Goal: Task Accomplishment & Management: Use online tool/utility

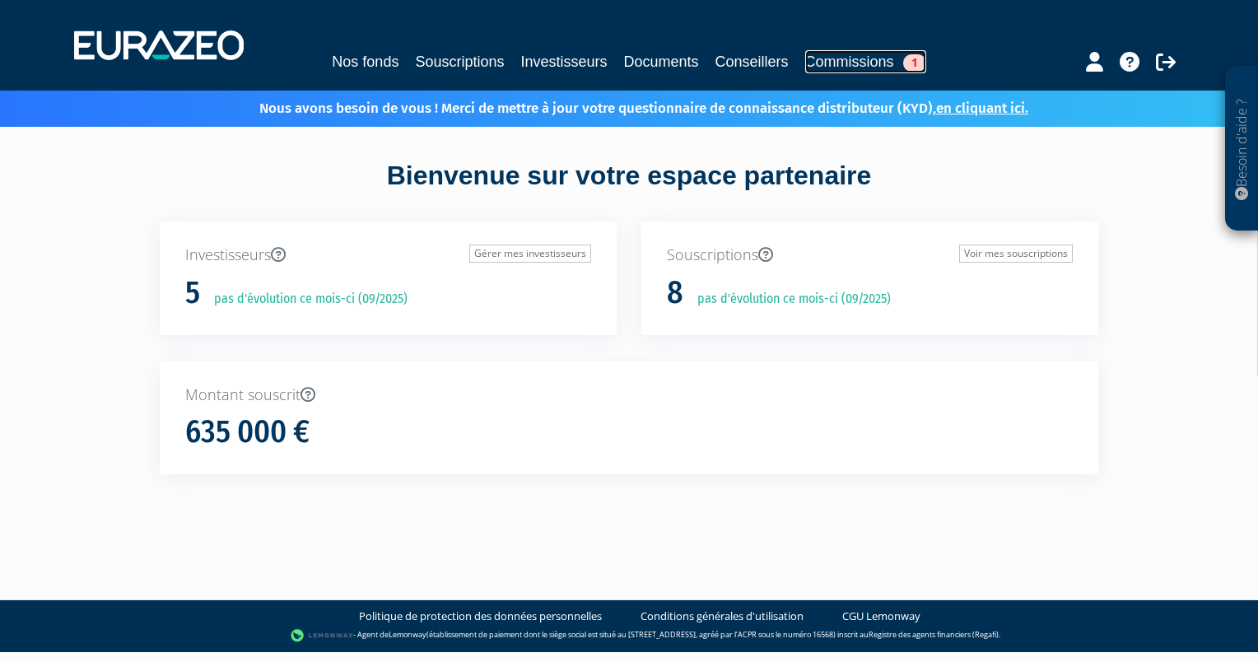
click at [912, 58] on span "1" at bounding box center [914, 62] width 23 height 17
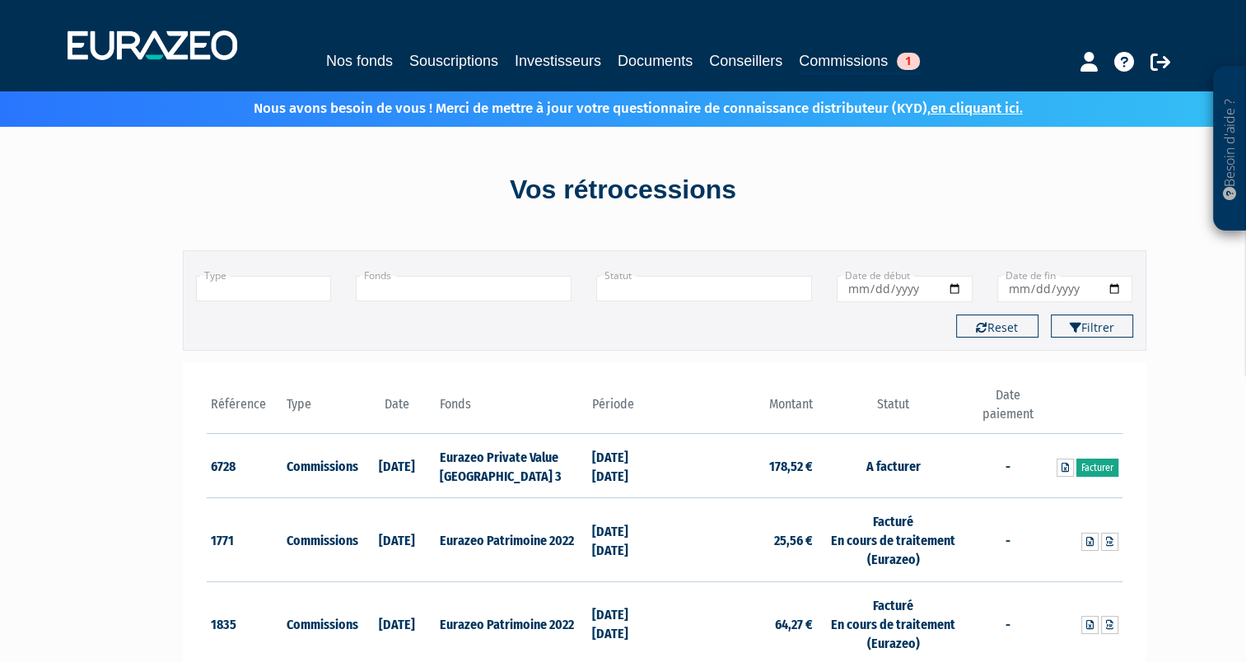
click at [1095, 462] on link "Facturer" at bounding box center [1097, 468] width 42 height 18
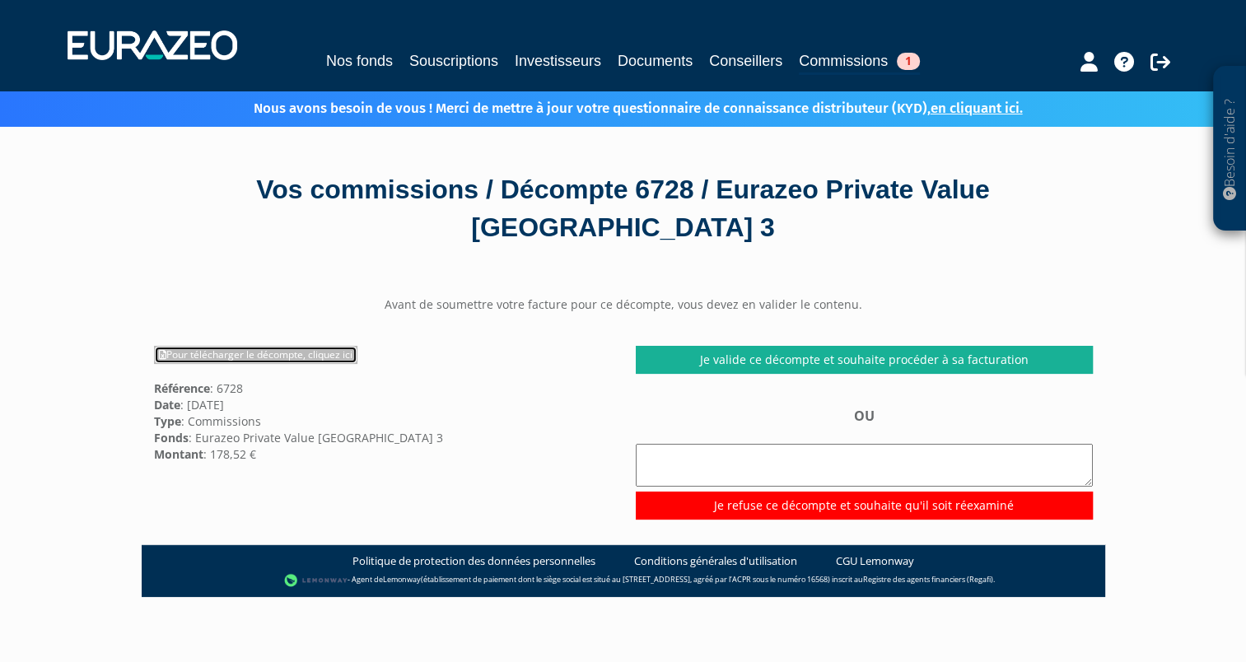
click at [319, 355] on link "Pour télécharger le décompte, cliquez ici" at bounding box center [255, 355] width 203 height 18
click at [738, 23] on div "Nos fonds Souscriptions Investisseurs Documents Conseillers Commissions 1" at bounding box center [623, 45] width 1136 height 61
click at [912, 60] on span "1" at bounding box center [908, 61] width 23 height 17
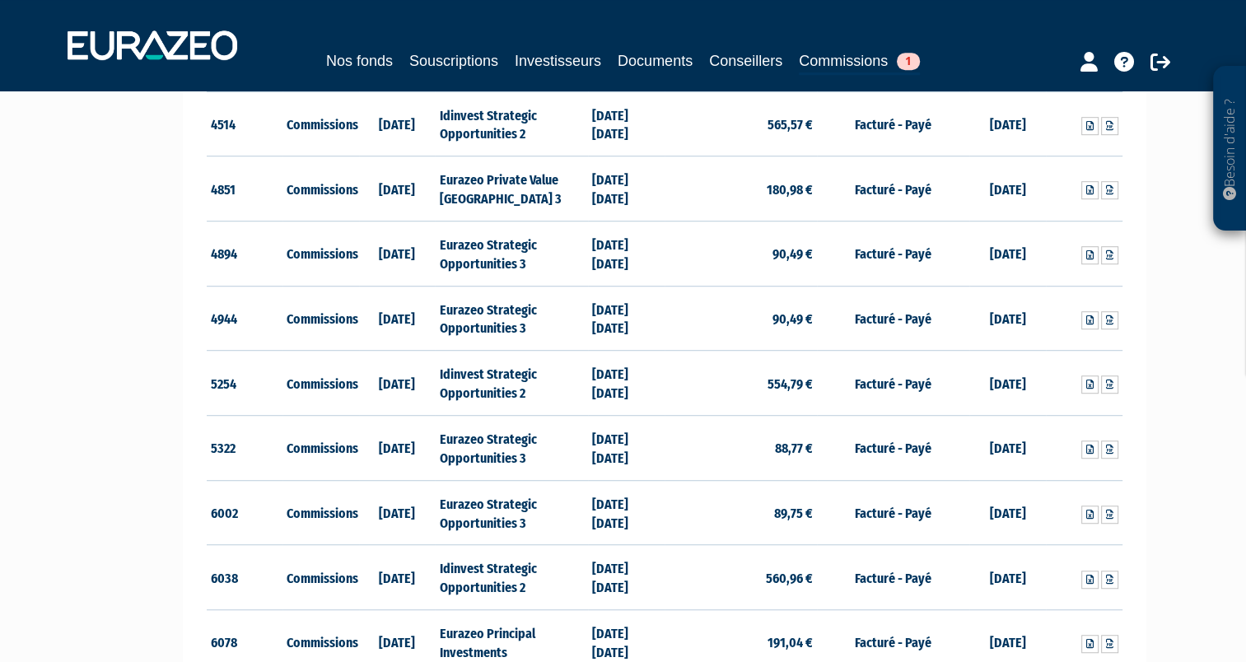
scroll to position [818, 0]
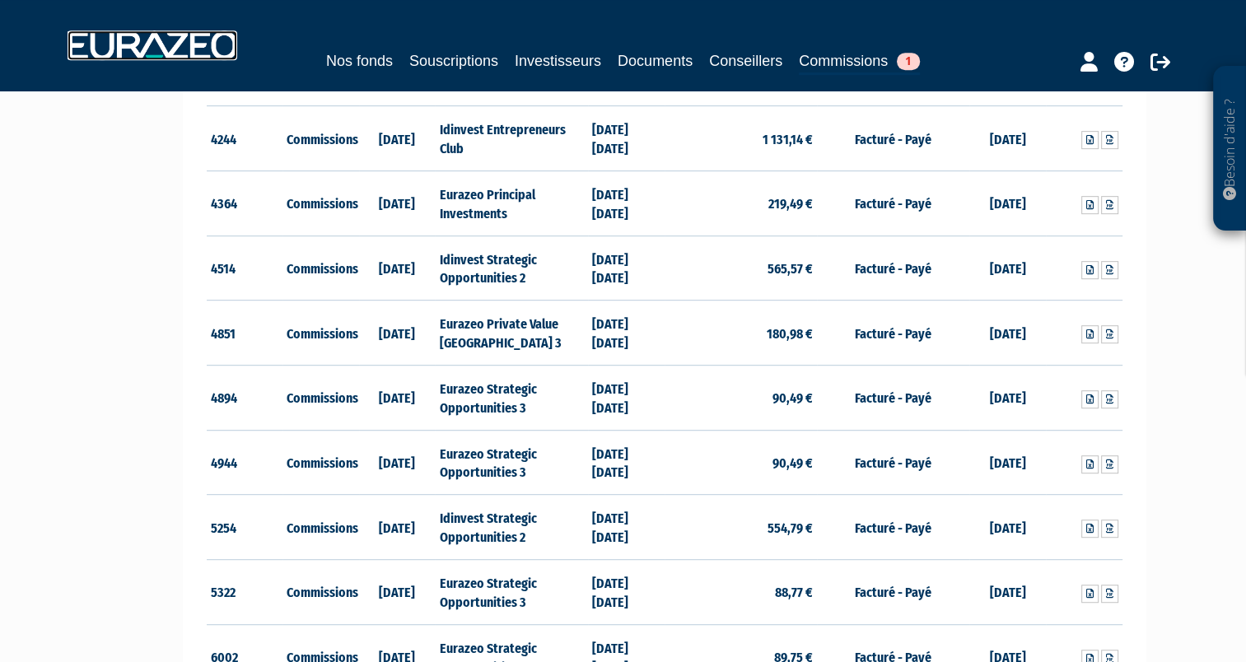
click at [133, 40] on img at bounding box center [153, 45] width 170 height 30
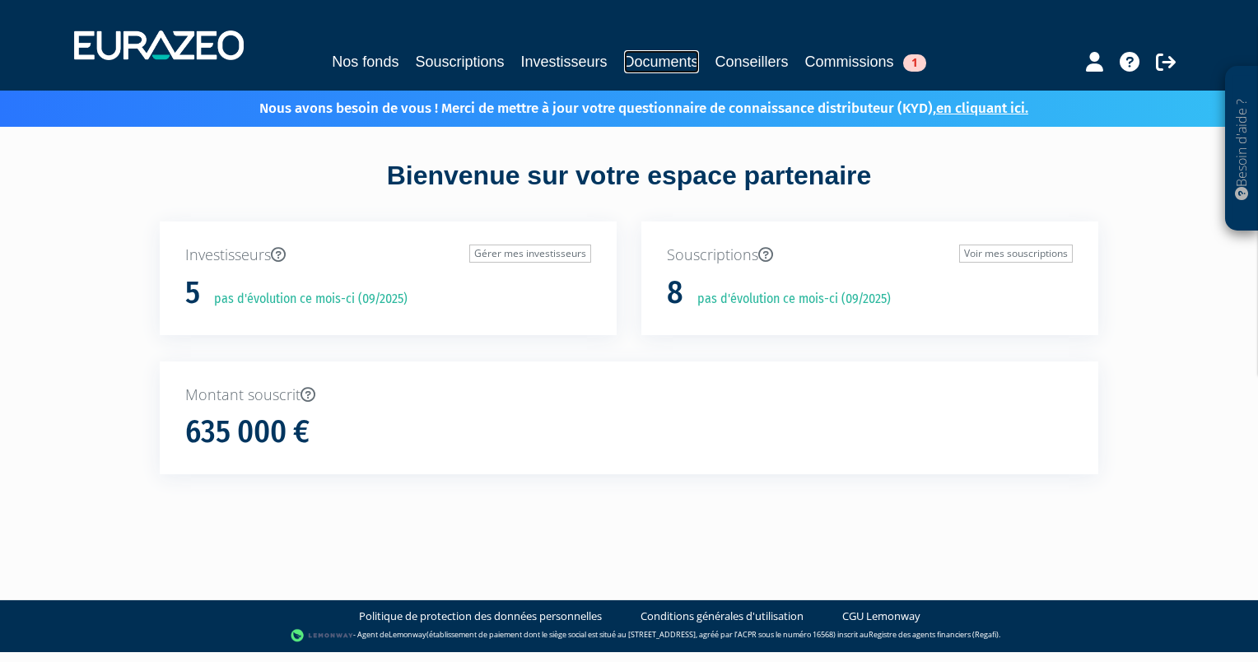
click at [646, 63] on link "Documents" at bounding box center [661, 61] width 75 height 23
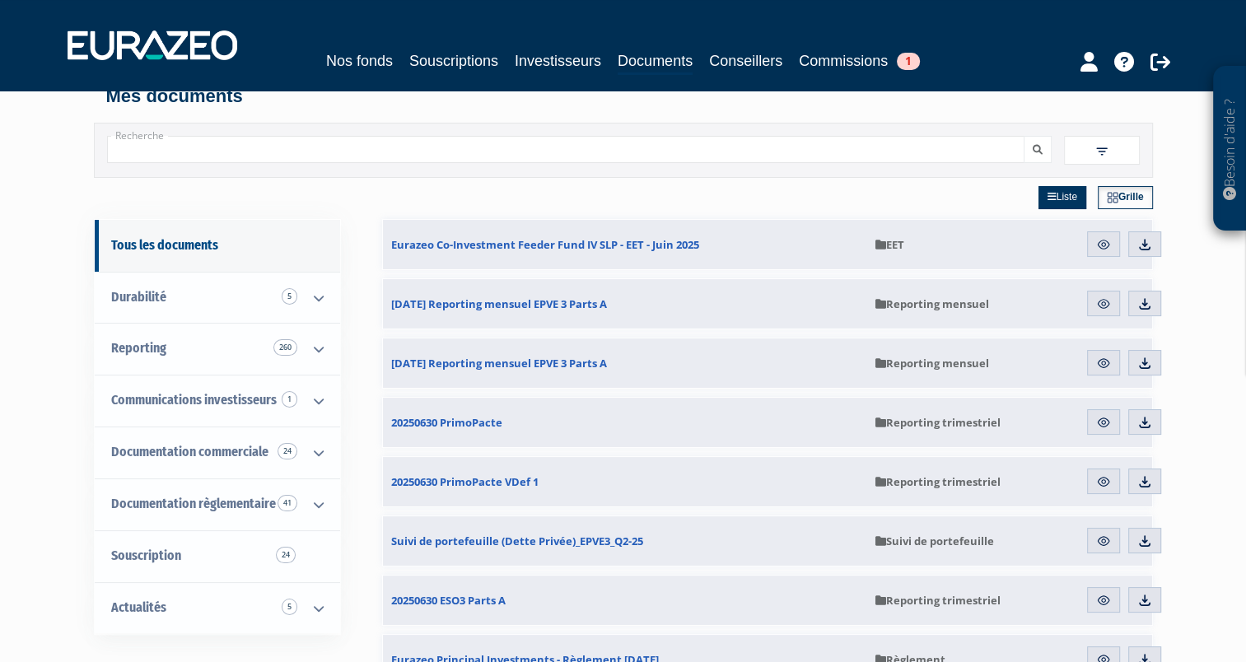
scroll to position [82, 0]
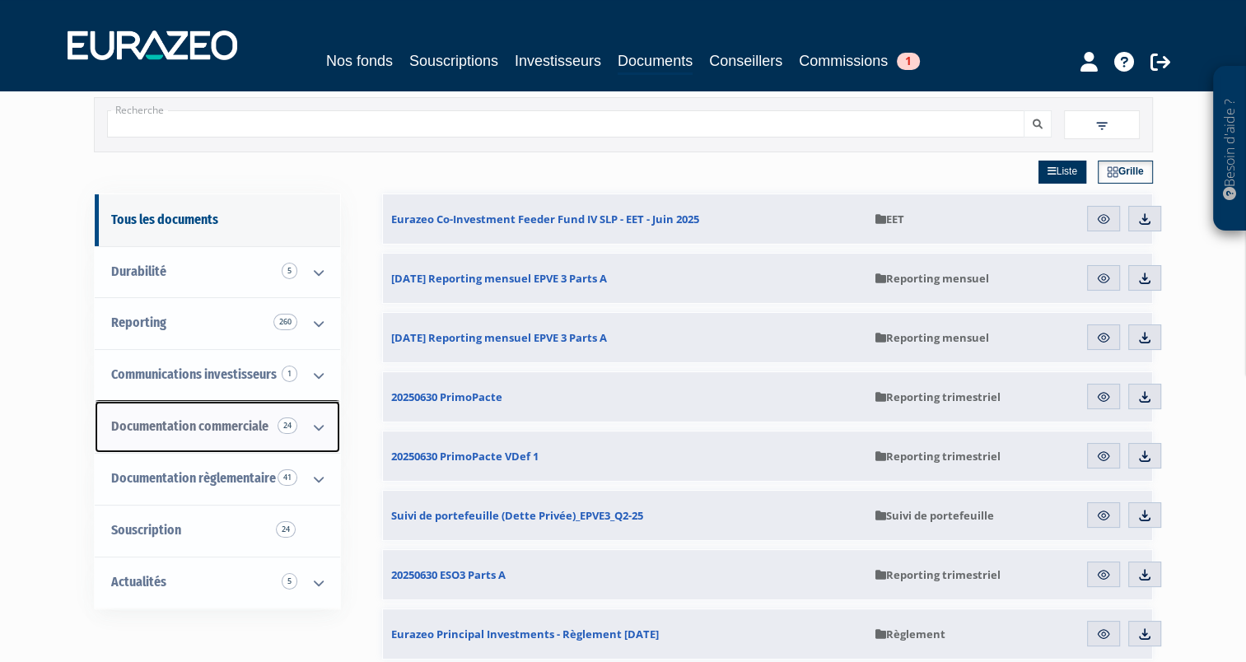
click at [314, 423] on icon at bounding box center [318, 427] width 43 height 51
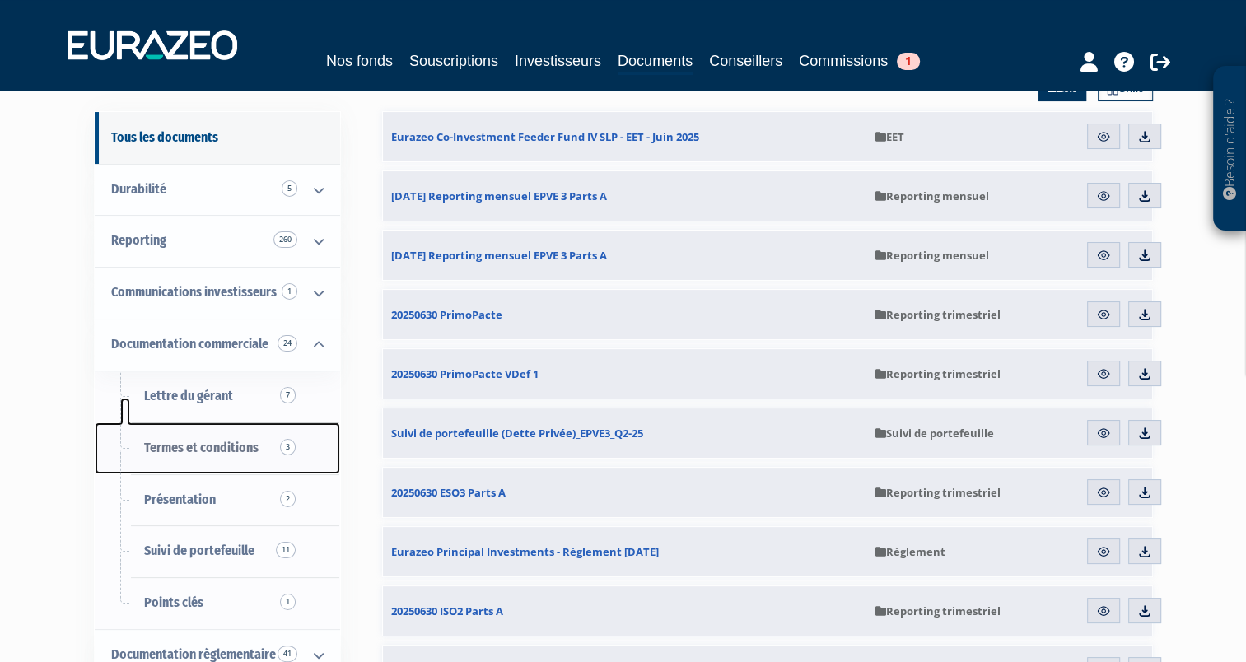
click at [194, 448] on span "Termes et conditions 3" at bounding box center [201, 448] width 114 height 16
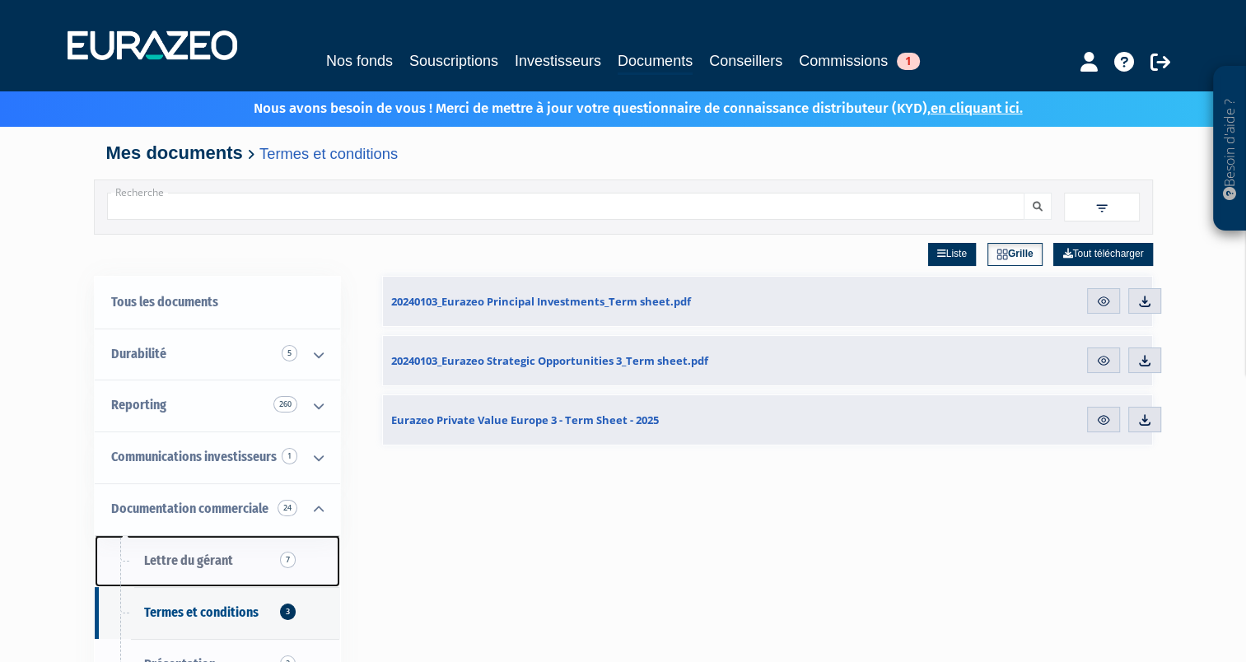
click at [194, 557] on span "Lettre du gérant 7" at bounding box center [188, 561] width 89 height 16
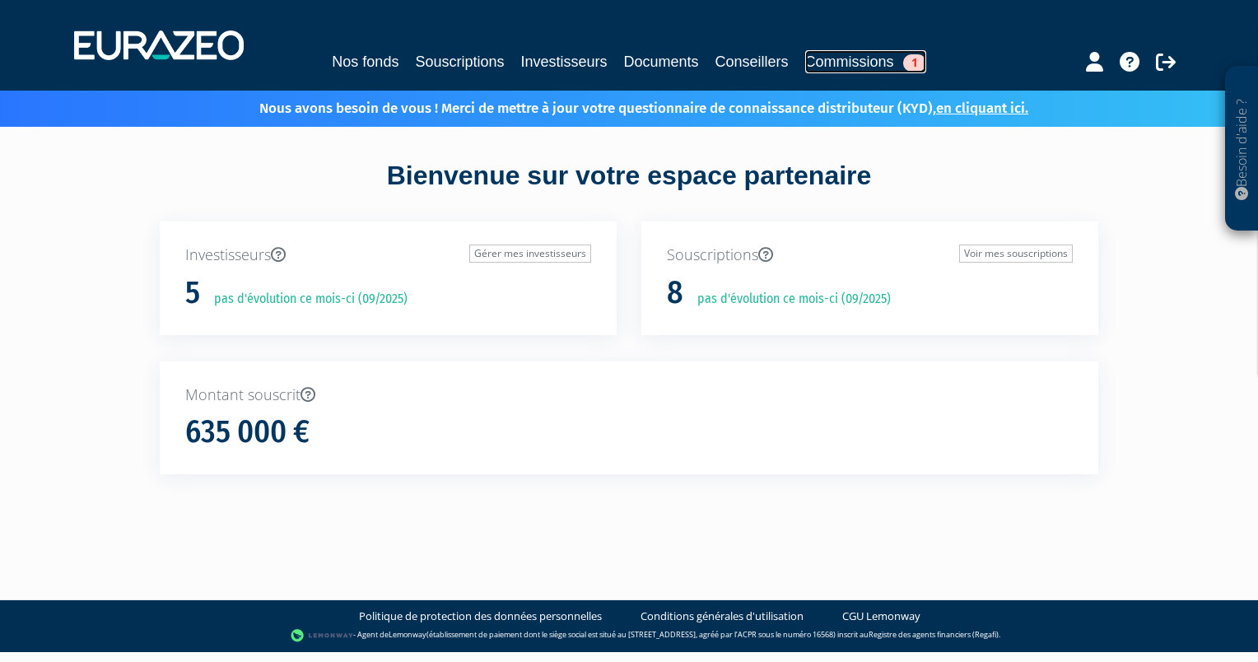
click at [916, 55] on span "1" at bounding box center [914, 62] width 23 height 17
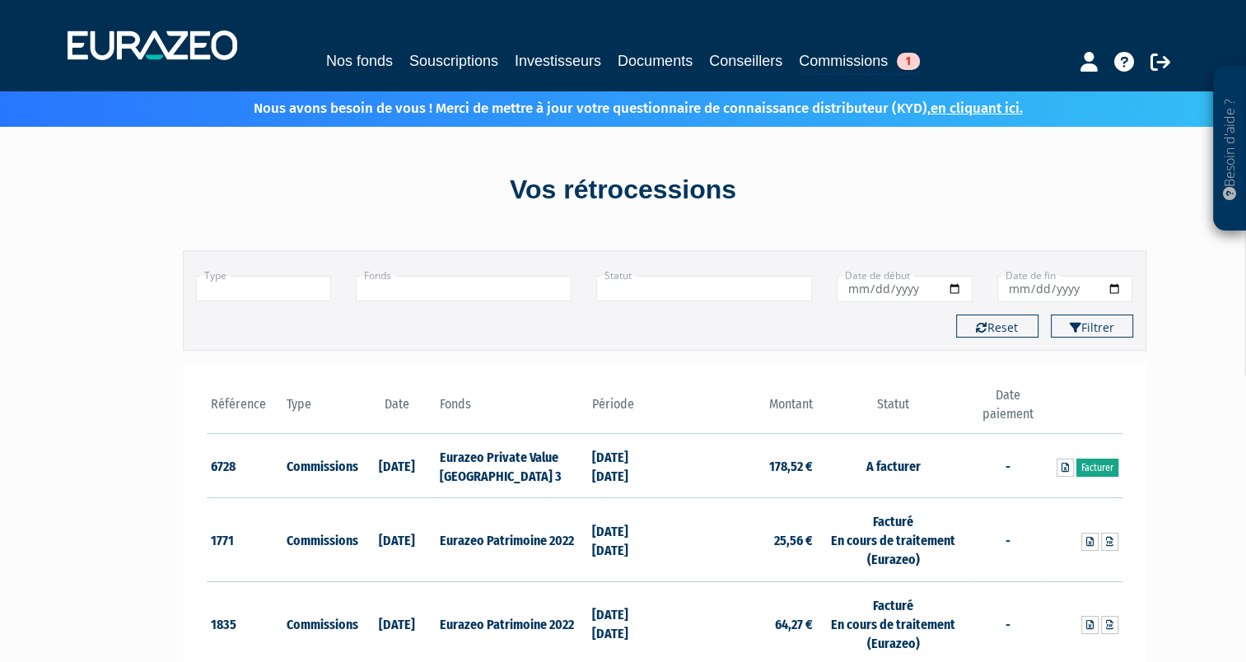
click at [1098, 465] on link "Facturer" at bounding box center [1097, 468] width 42 height 18
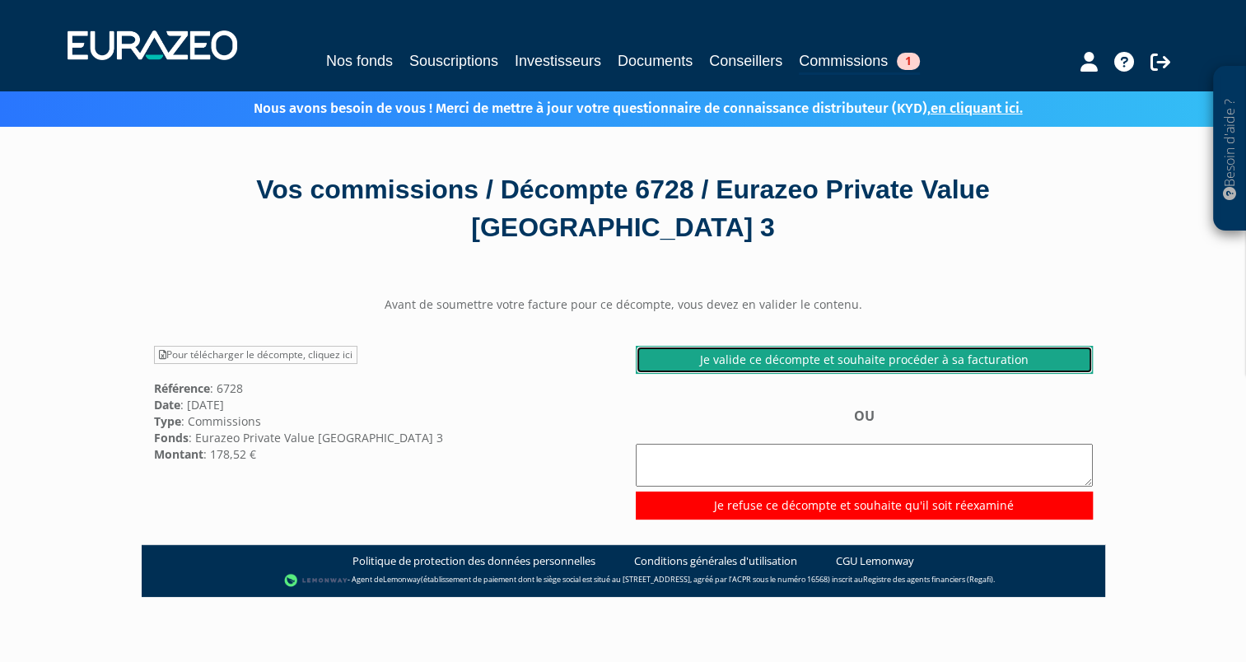
click at [870, 355] on link "Je valide ce décompte et souhaite procéder à sa facturation" at bounding box center [864, 360] width 457 height 28
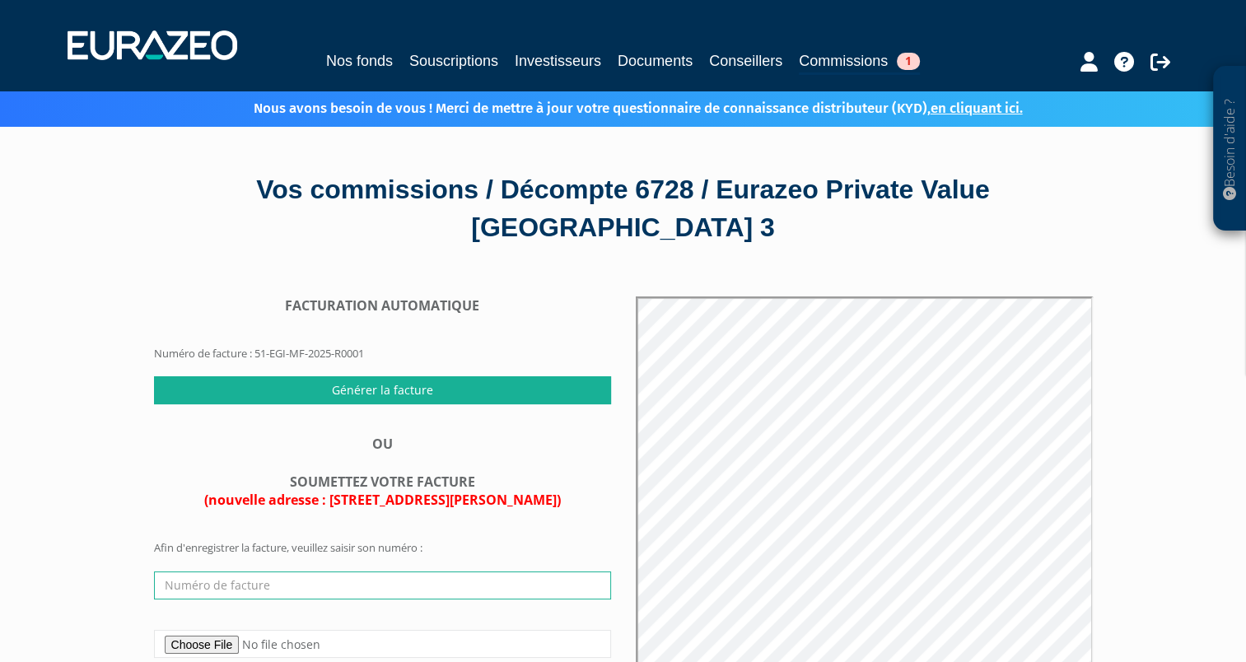
click at [203, 583] on input "text" at bounding box center [382, 585] width 457 height 28
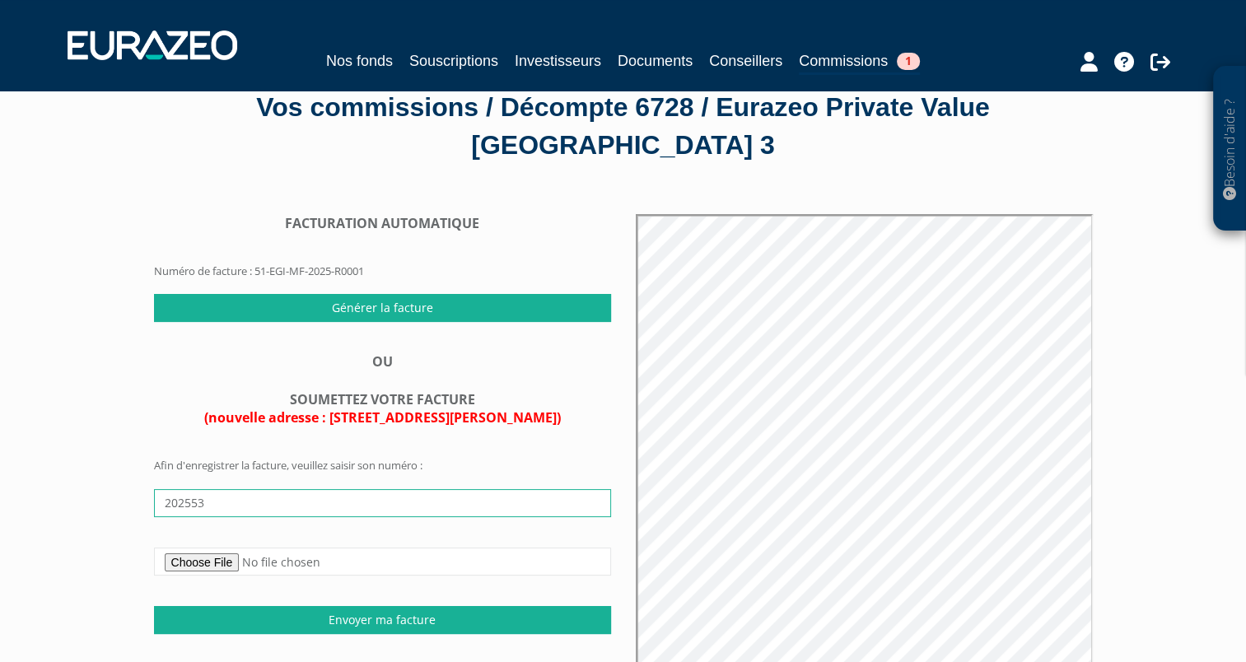
type input "202553"
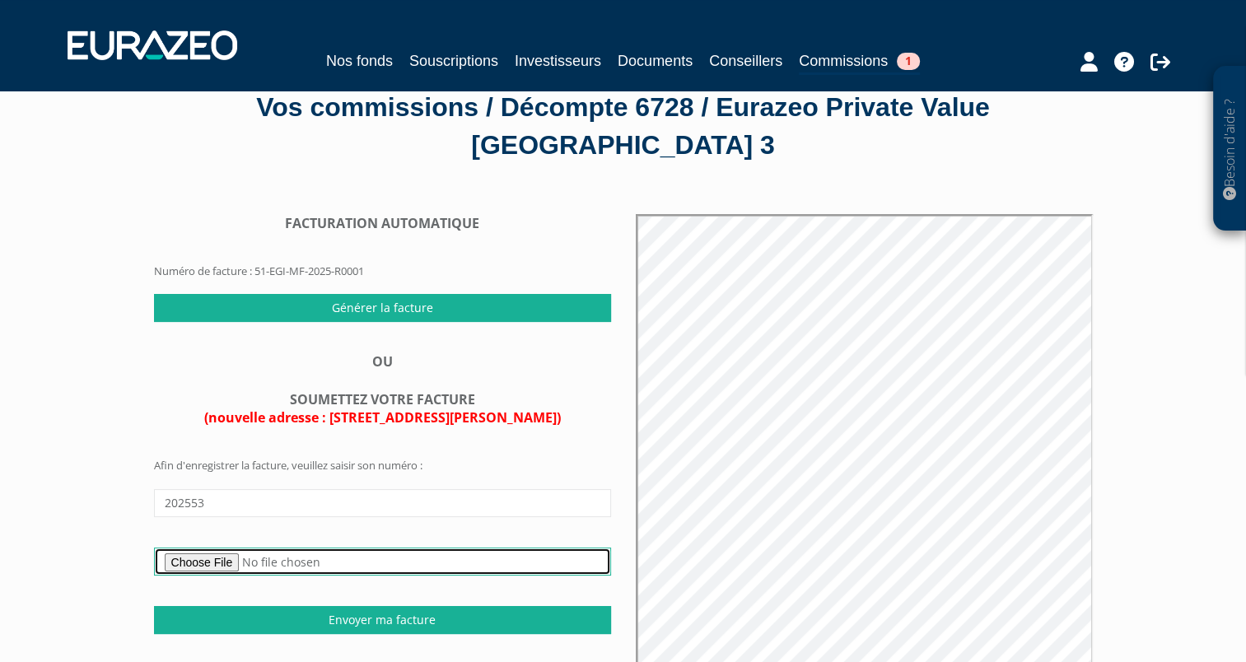
click at [224, 559] on input "file" at bounding box center [382, 562] width 457 height 28
type input "C:\fakepath\202553 RP-EURAZEO PVE S1-2025 de 178.52 €.pdf"
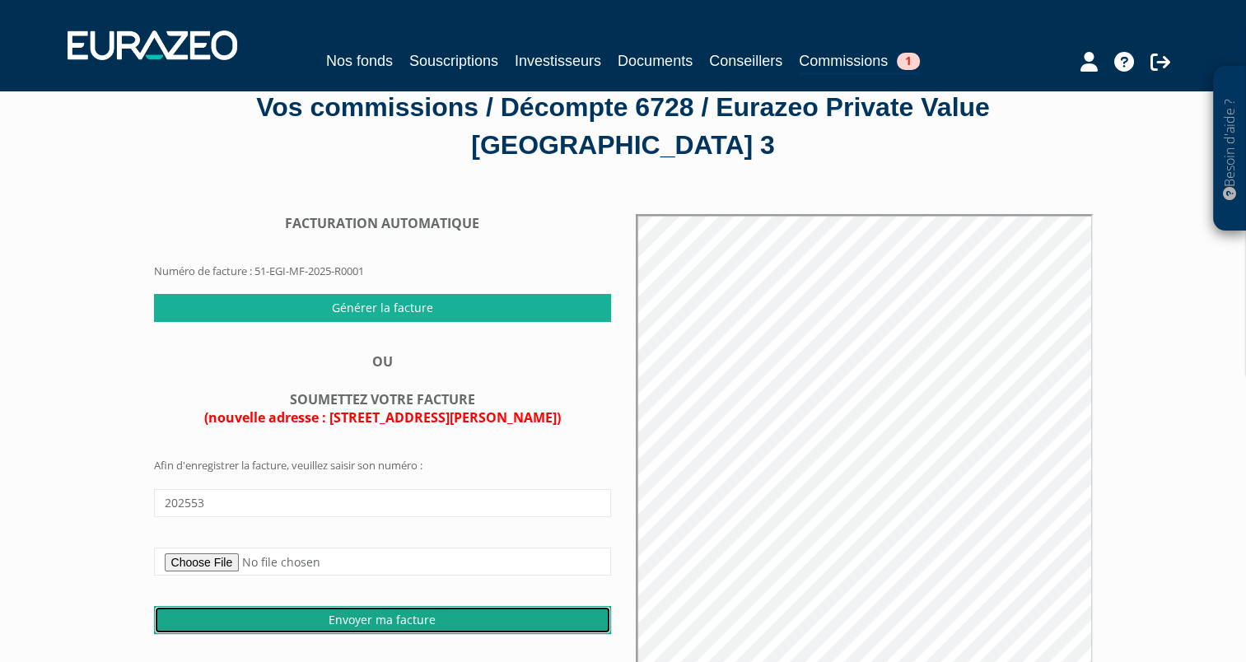
click at [402, 616] on input "Envoyer ma facture" at bounding box center [382, 620] width 457 height 28
